Goal: Book appointment/travel/reservation

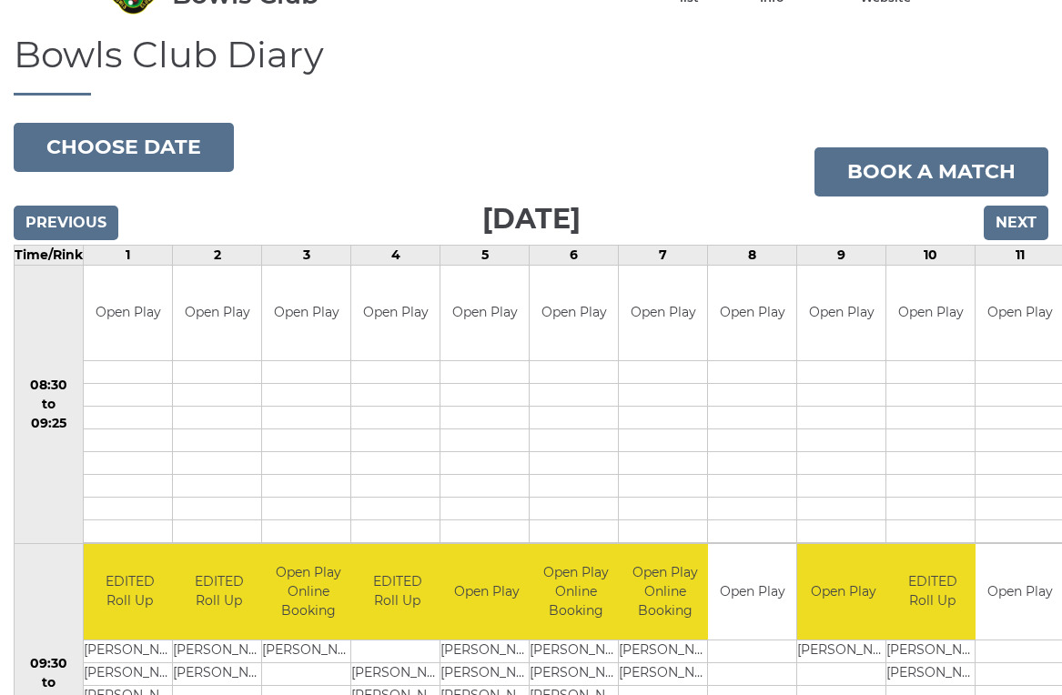
scroll to position [102, 0]
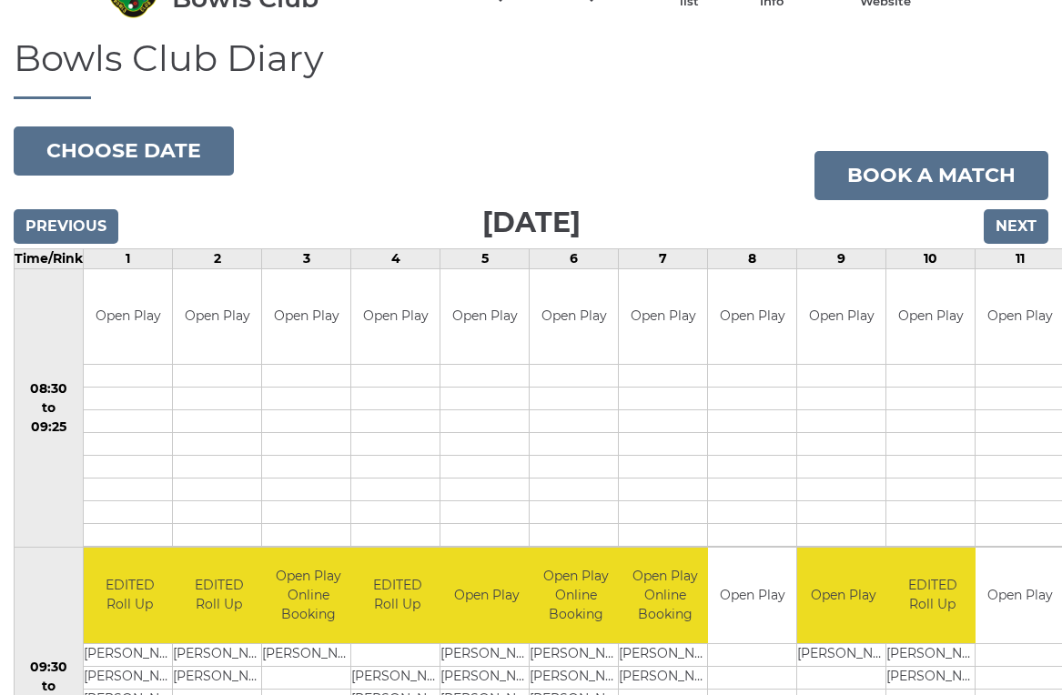
click at [167, 149] on button "Choose date" at bounding box center [124, 150] width 220 height 49
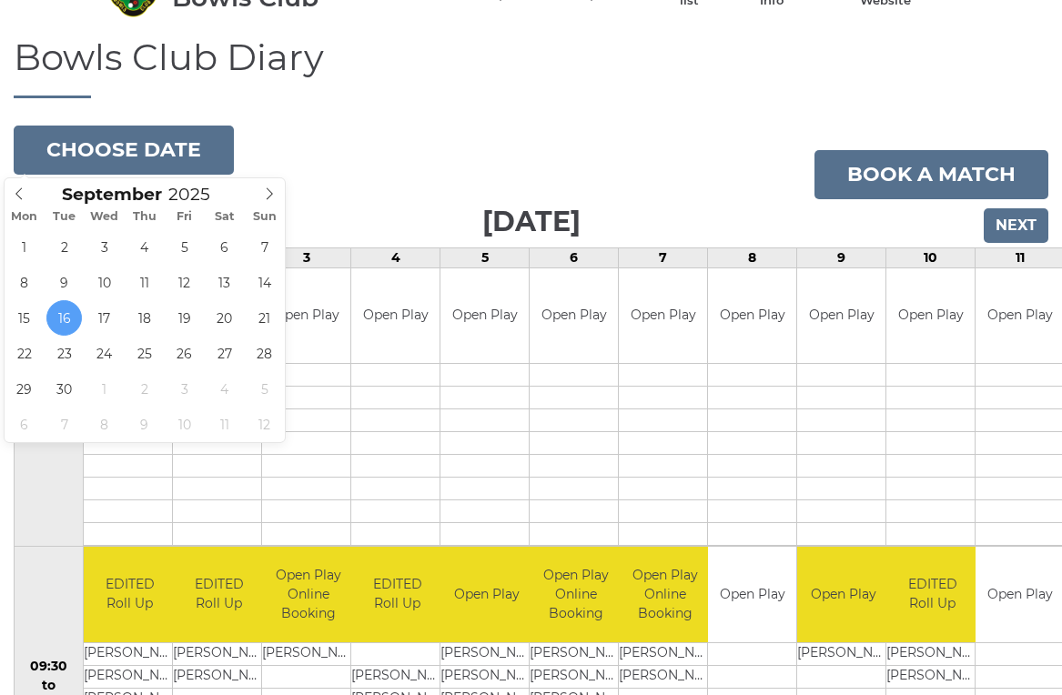
type input "[DATE]"
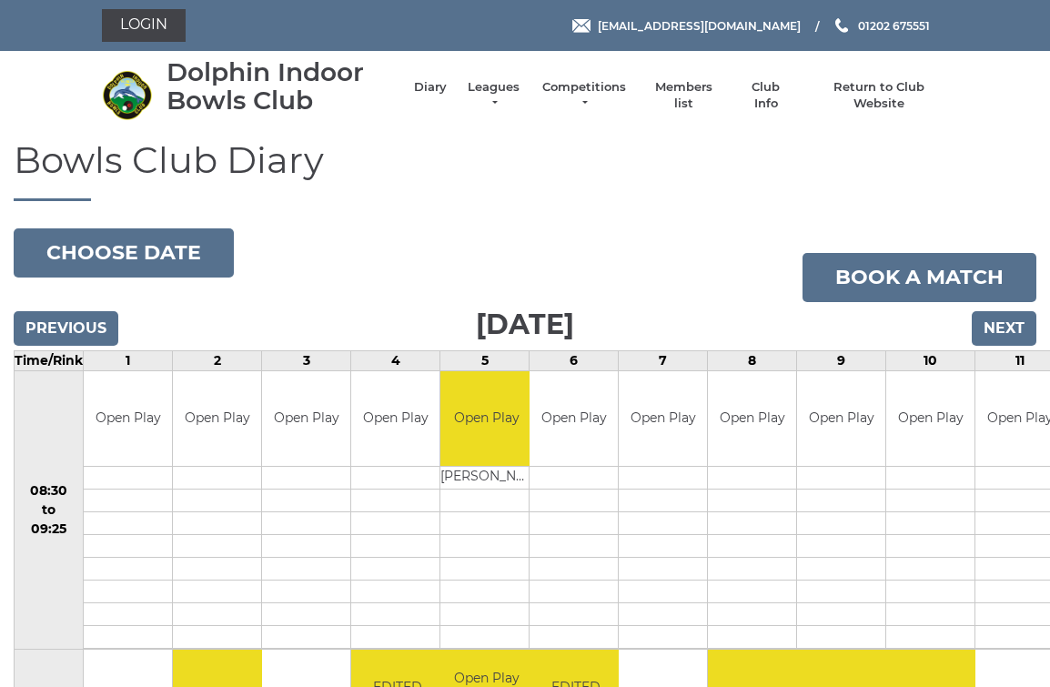
click at [157, 257] on button "Choose date" at bounding box center [124, 252] width 220 height 49
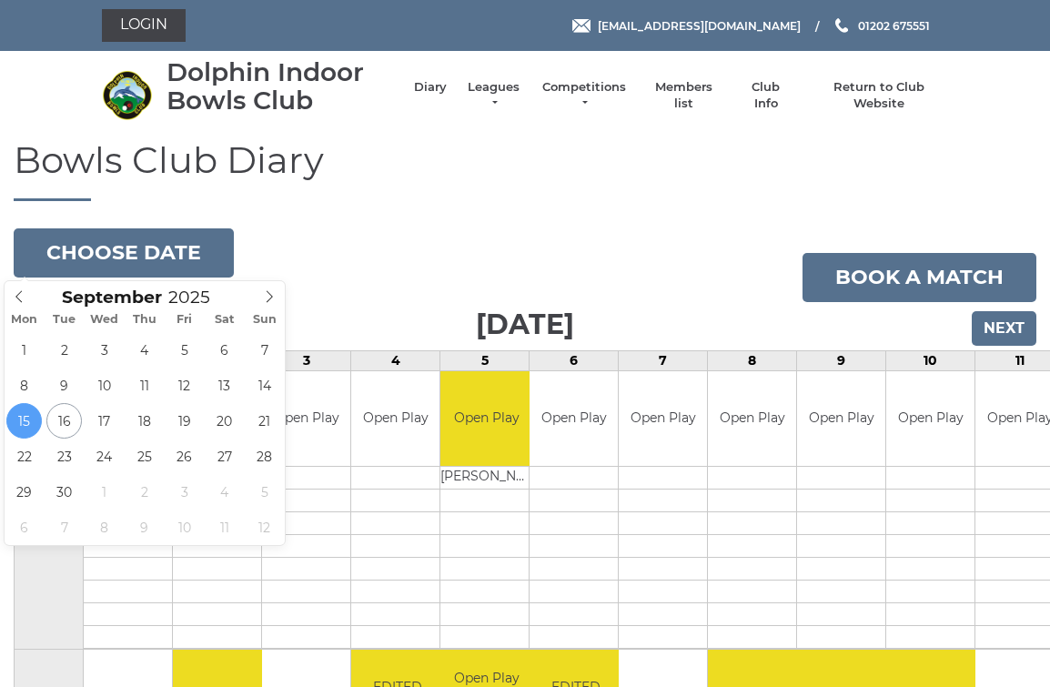
type input "[DATE]"
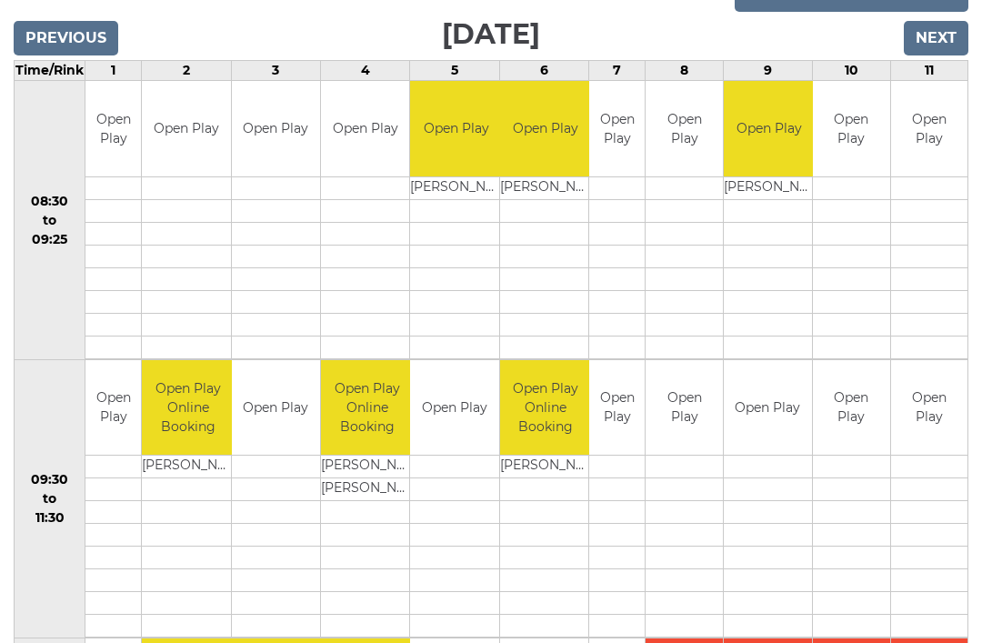
scroll to position [288, 0]
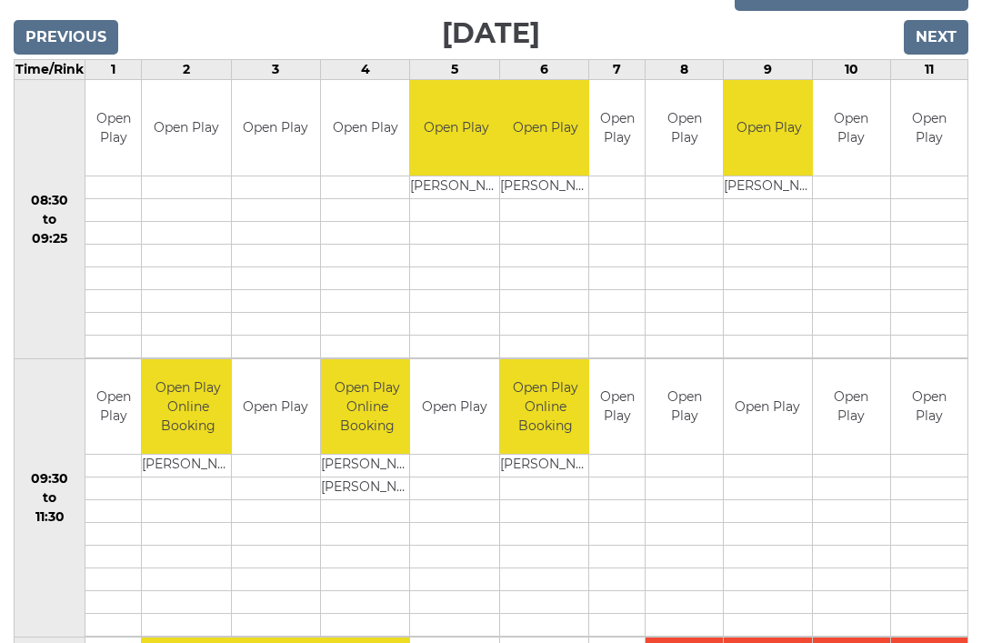
click at [864, 285] on td at bounding box center [851, 278] width 76 height 23
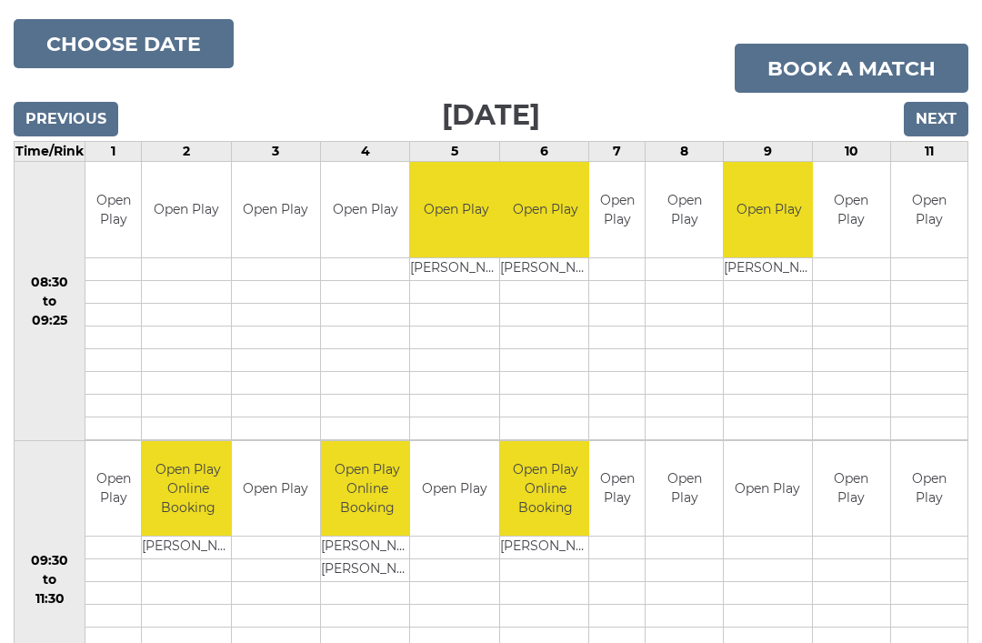
scroll to position [196, 0]
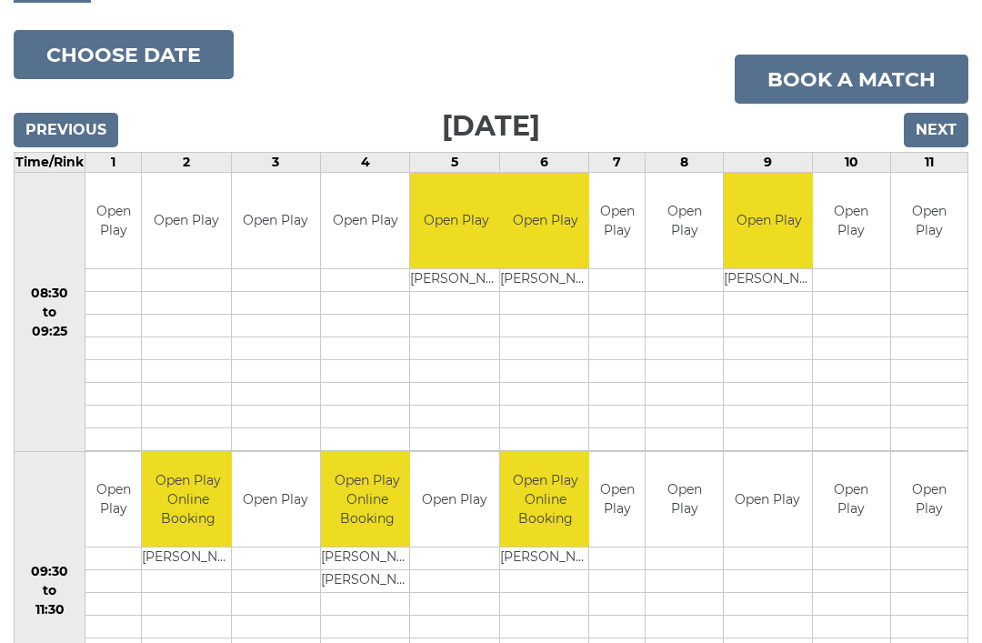
click at [887, 368] on td at bounding box center [851, 370] width 76 height 23
click at [947, 131] on input "Next" at bounding box center [936, 130] width 65 height 35
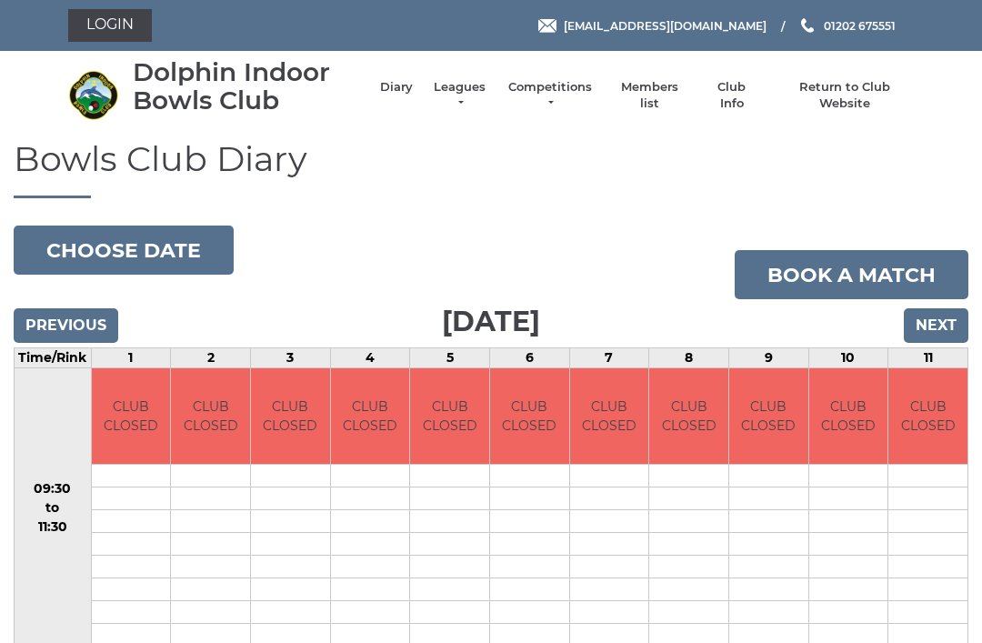
click at [174, 256] on button "Choose date" at bounding box center [124, 250] width 220 height 49
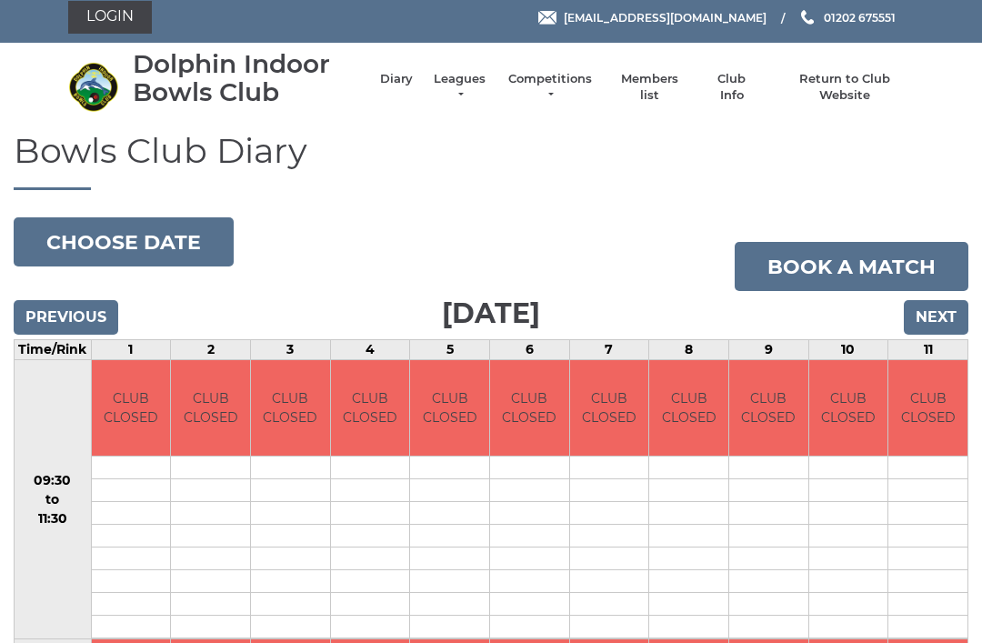
scroll to position [7, 0]
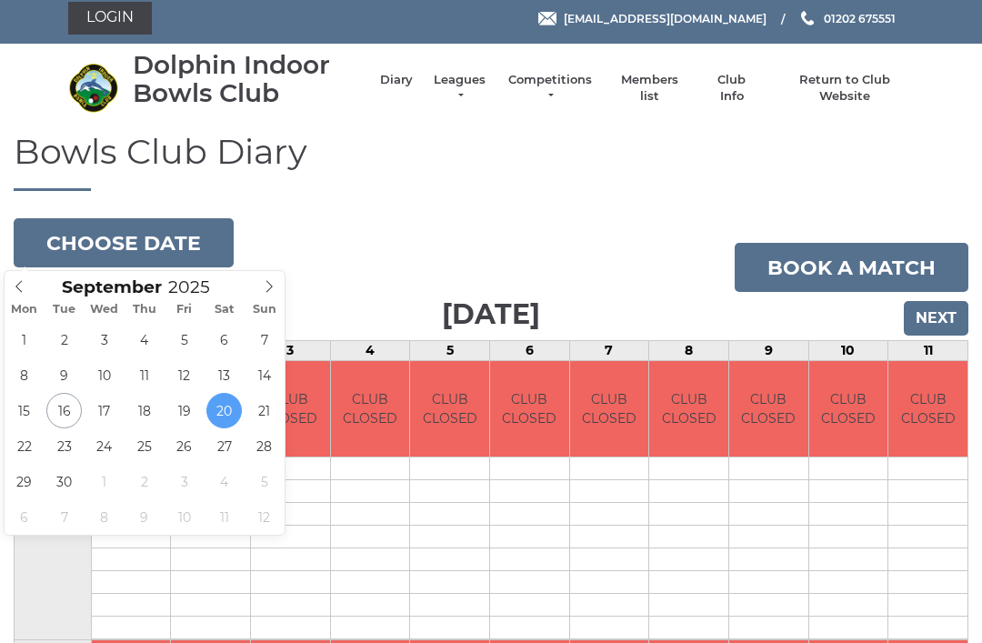
type input "[DATE]"
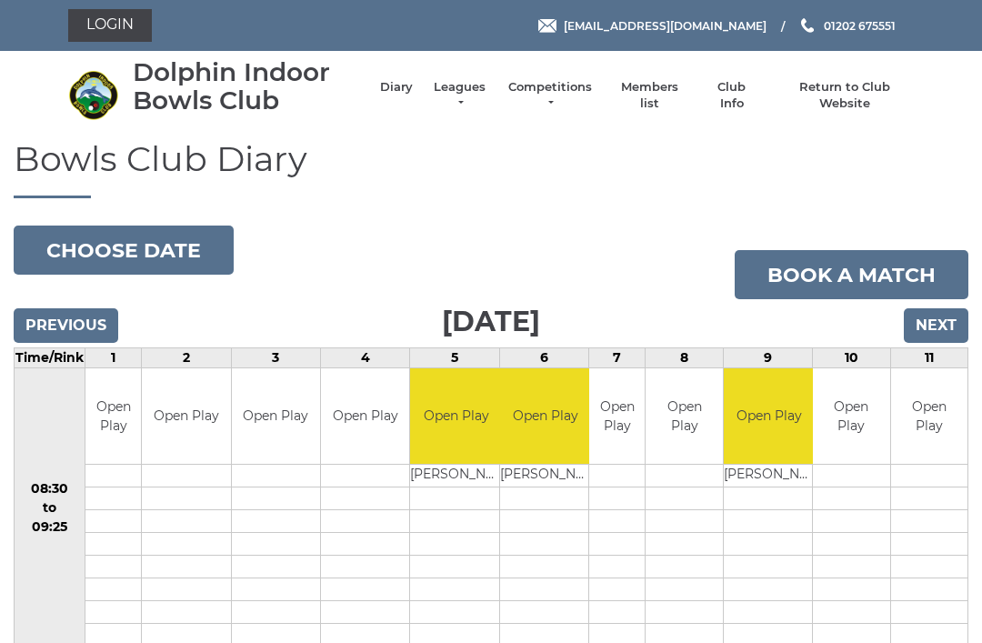
click at [176, 245] on button "Choose date" at bounding box center [124, 250] width 220 height 49
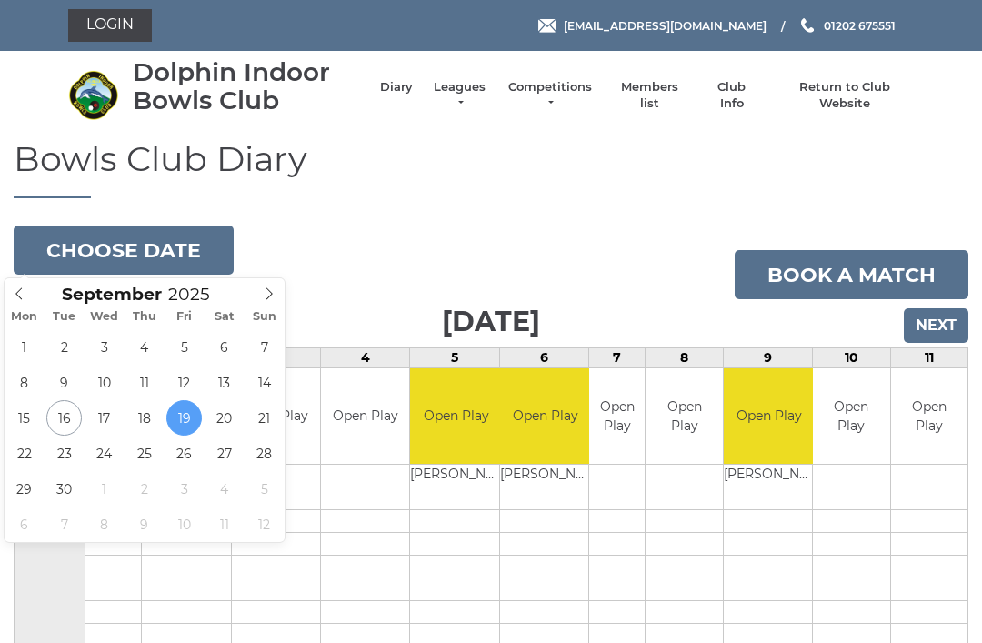
type input "2025-09-18"
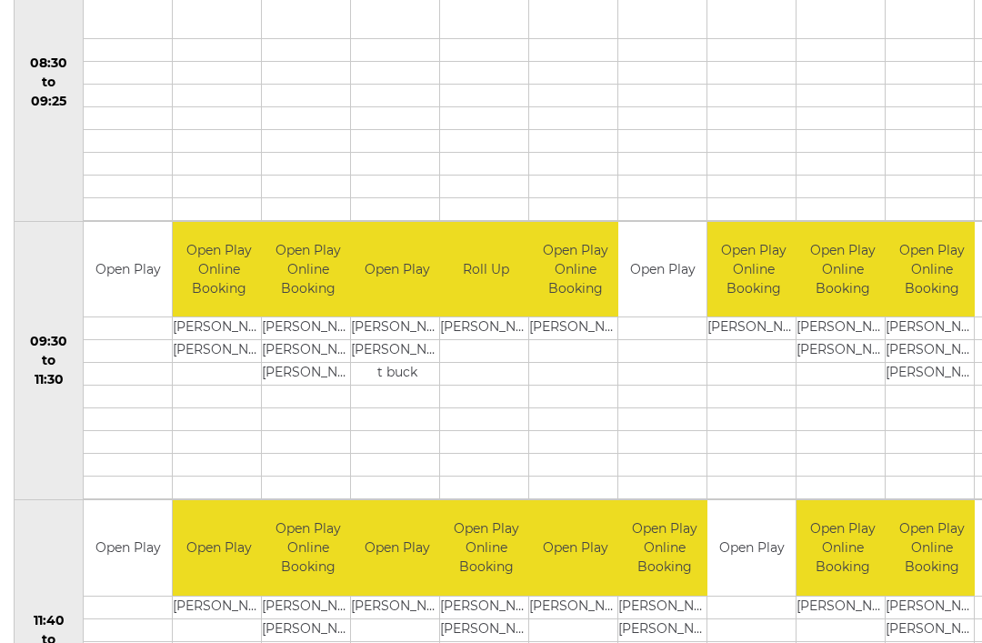
scroll to position [429, 0]
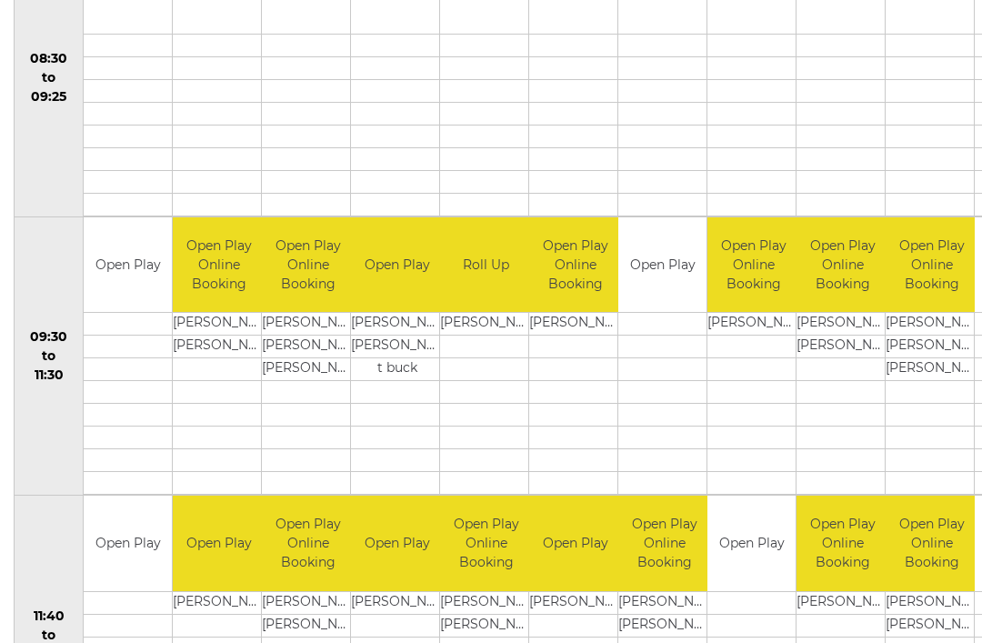
click at [712, 353] on td at bounding box center [754, 348] width 92 height 23
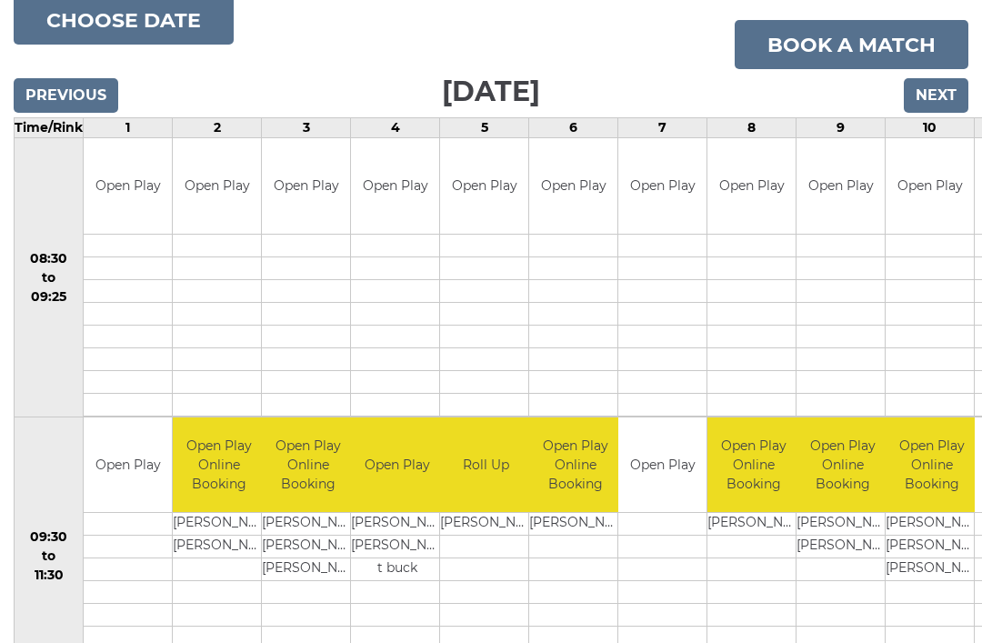
scroll to position [224, 0]
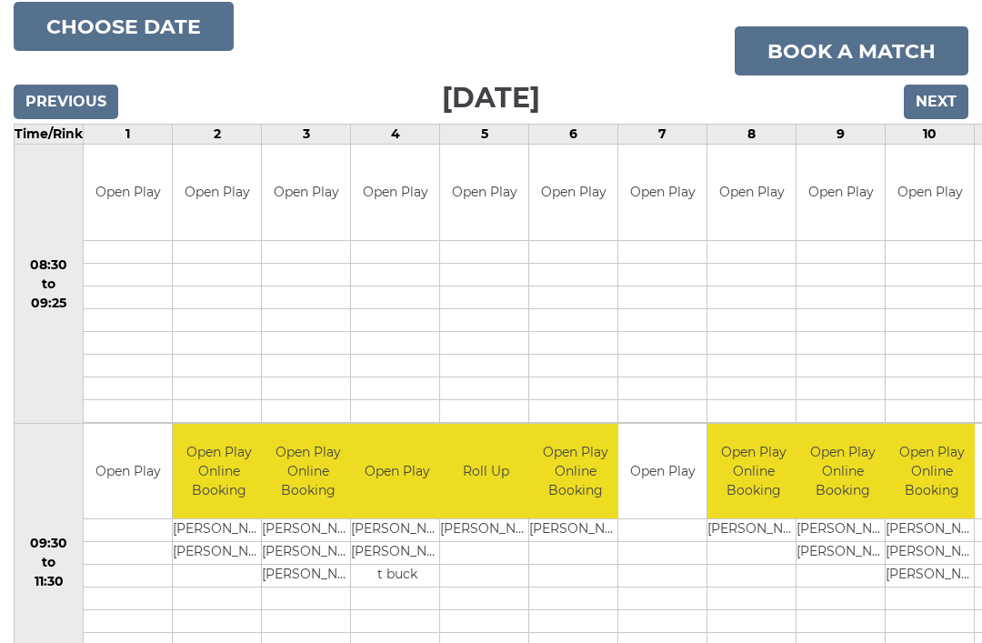
click at [159, 23] on button "Choose date" at bounding box center [124, 26] width 220 height 49
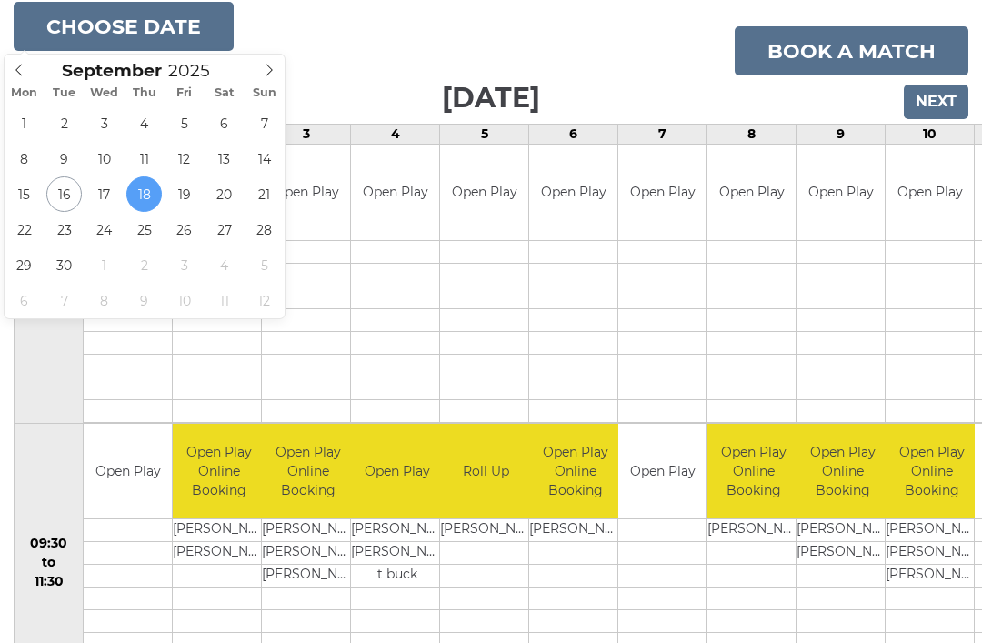
type input "[DATE]"
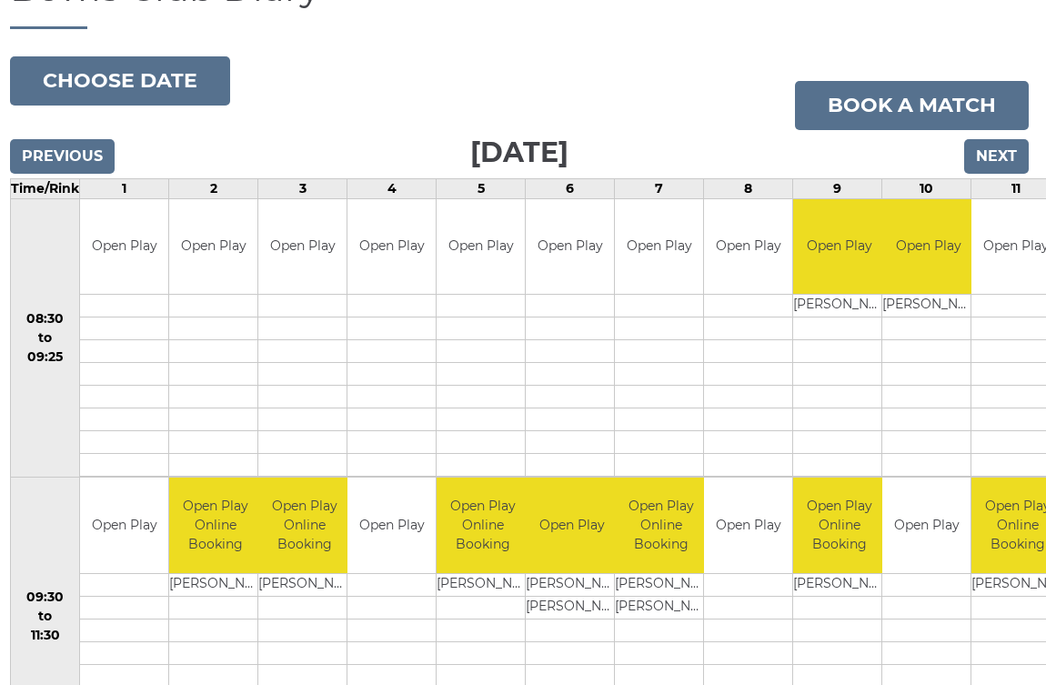
scroll to position [174, 1]
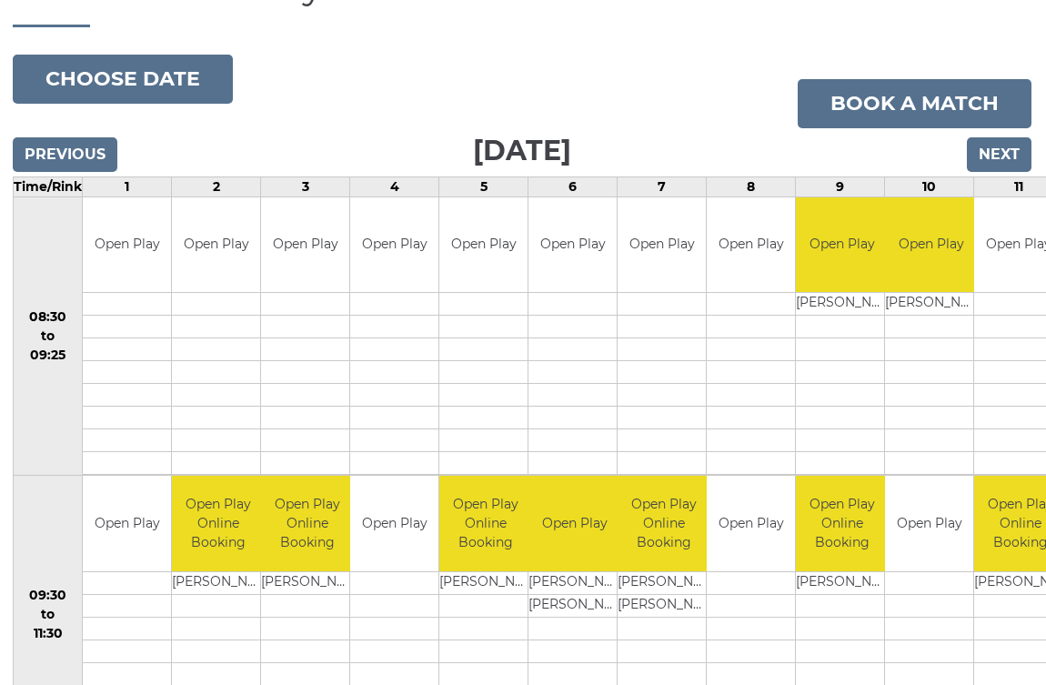
click at [80, 77] on button "Choose date" at bounding box center [123, 79] width 220 height 49
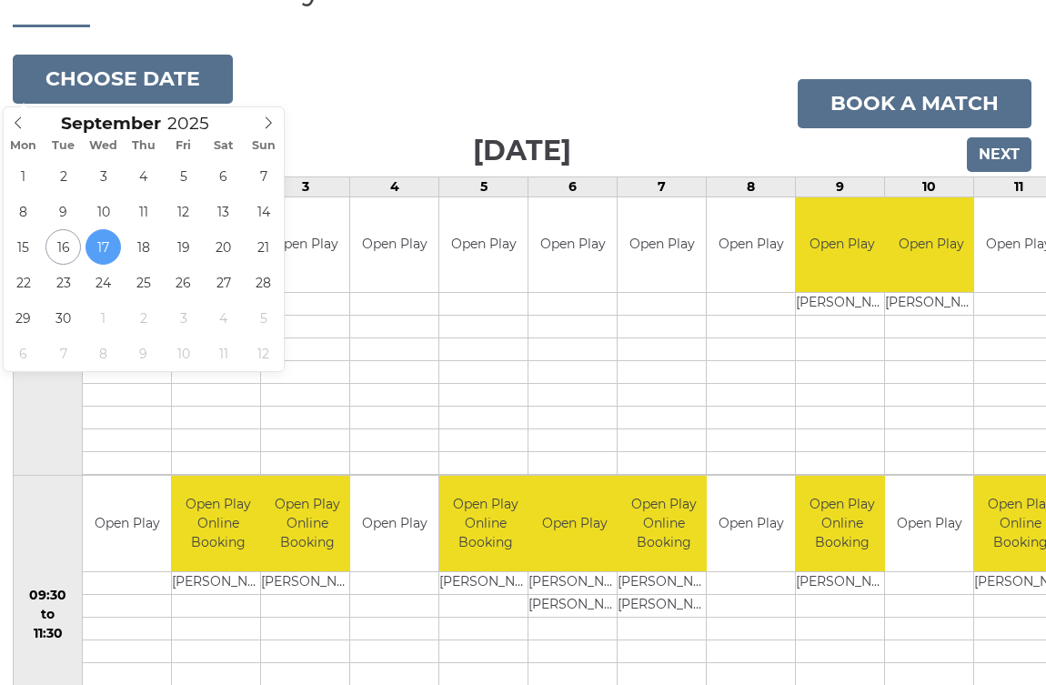
type input "[DATE]"
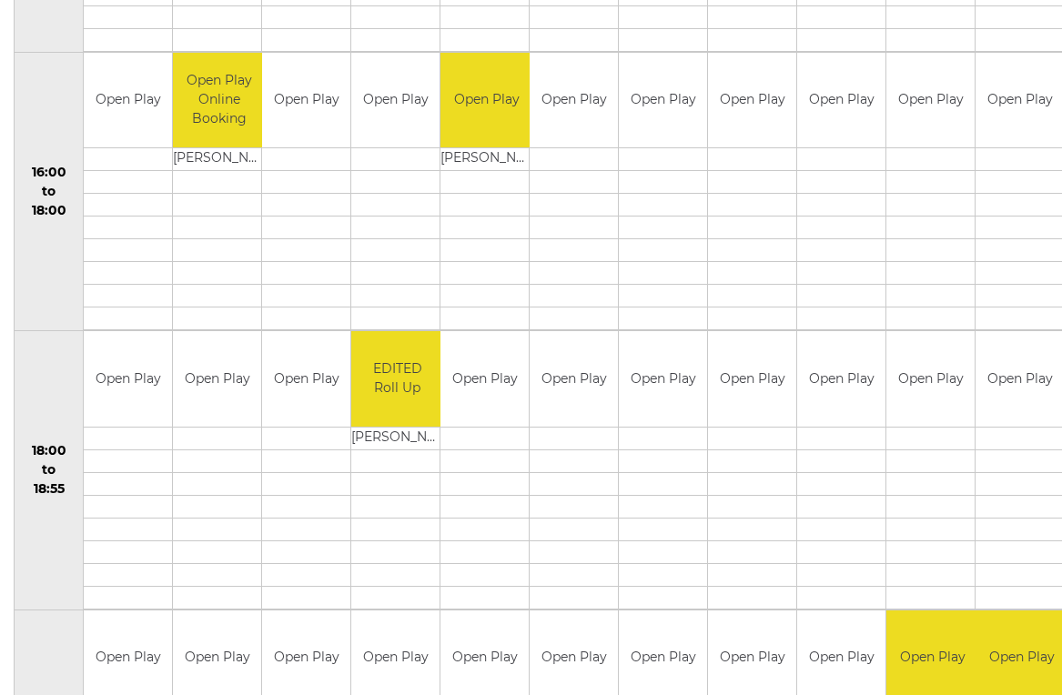
scroll to position [1475, 0]
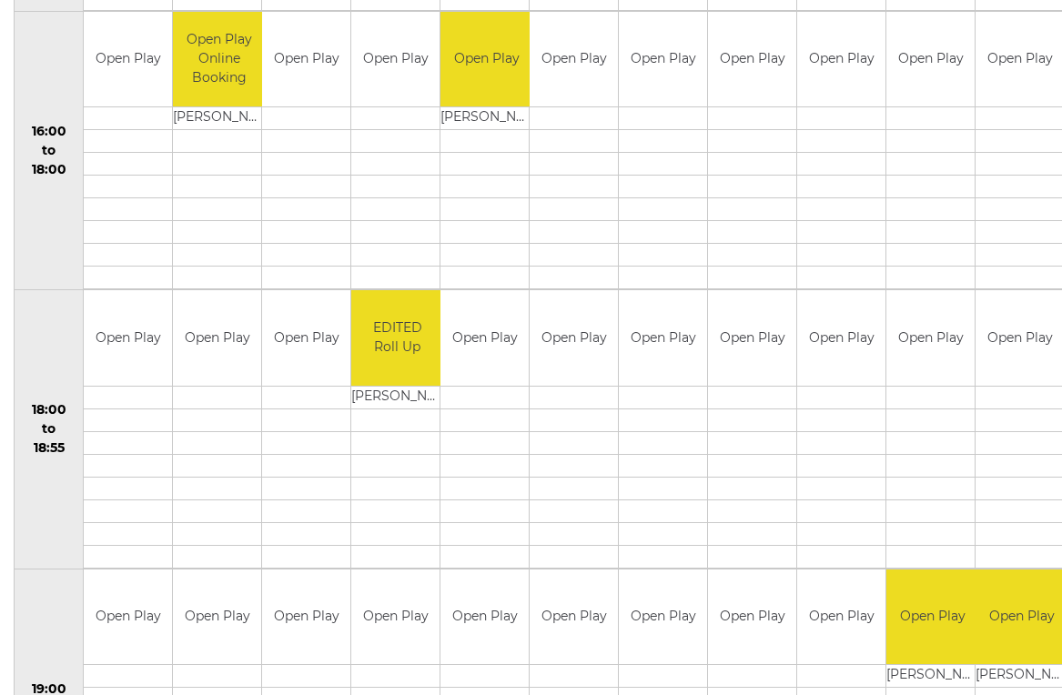
click at [115, 121] on td at bounding box center [128, 118] width 88 height 23
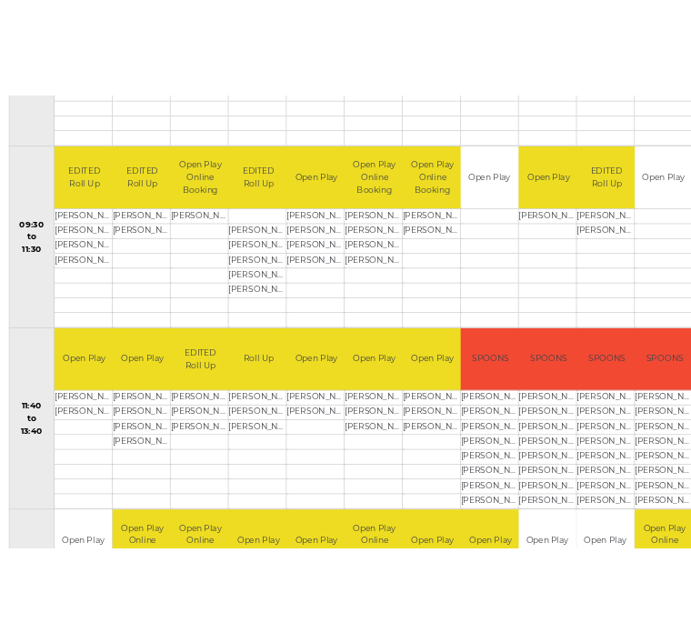
scroll to position [747, 0]
